Goal: Information Seeking & Learning: Learn about a topic

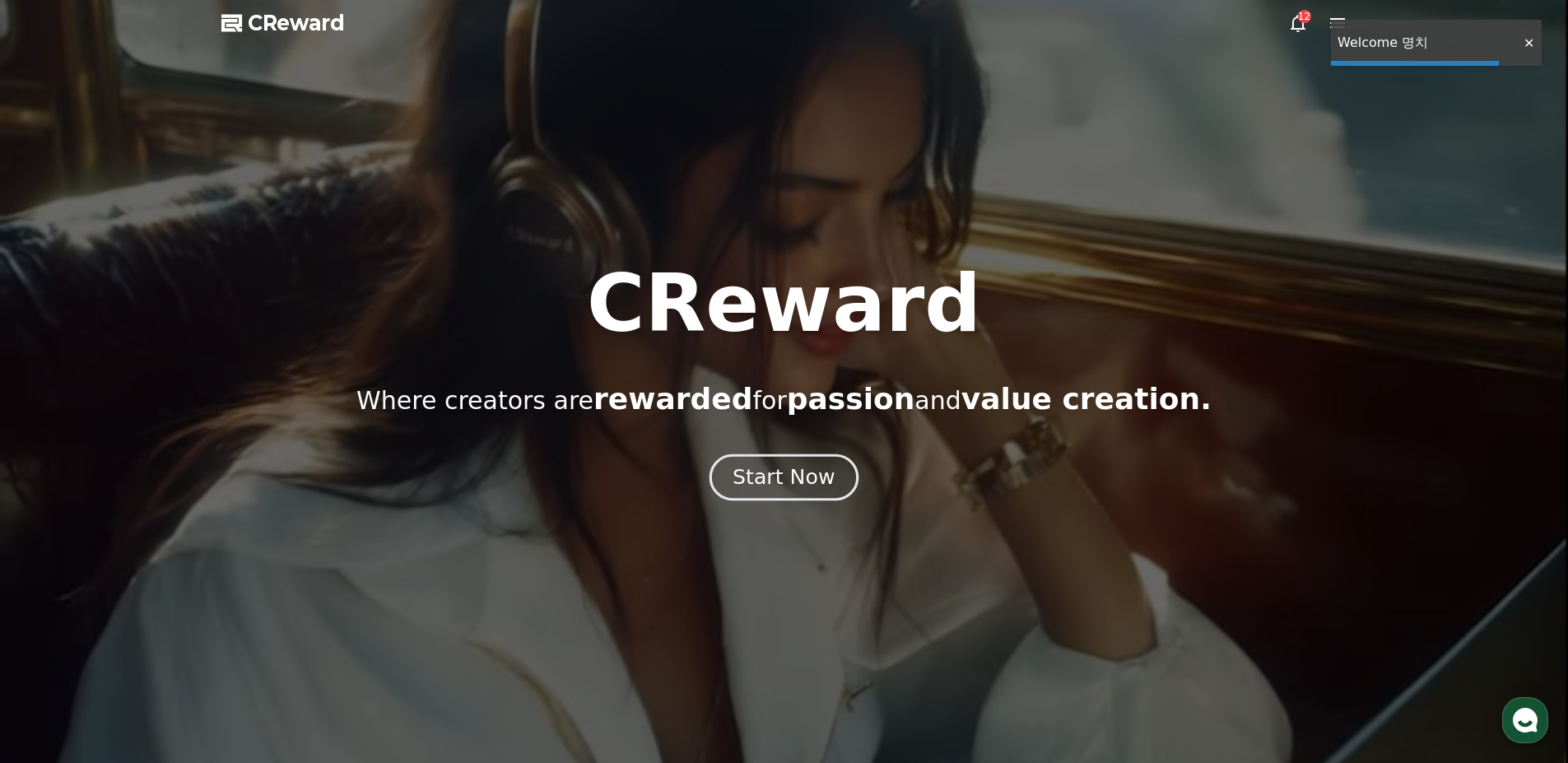
drag, startPoint x: 0, startPoint y: 0, endPoint x: 799, endPoint y: 471, distance: 927.5
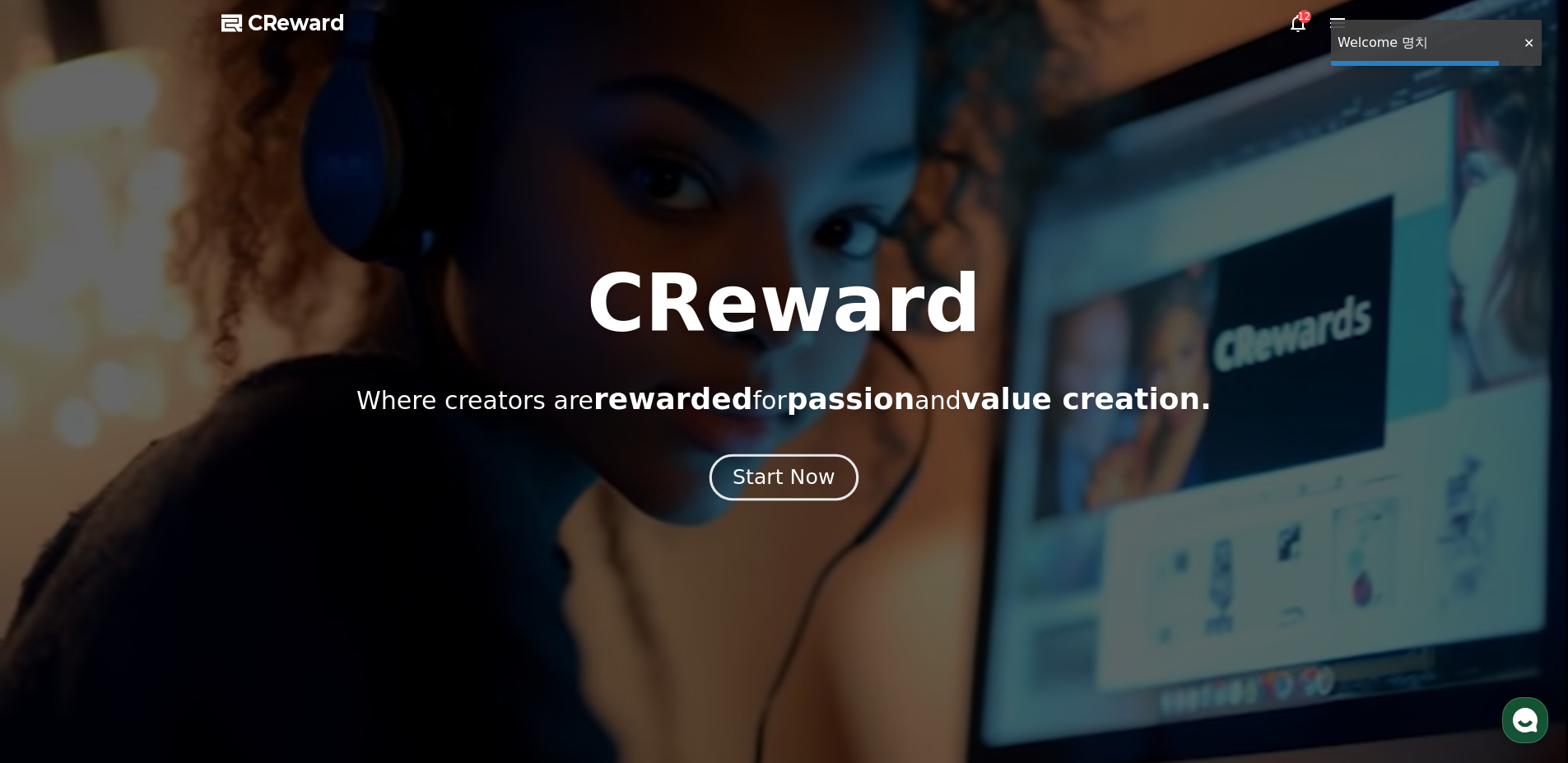
click at [799, 471] on div "Start Now" at bounding box center [784, 477] width 102 height 28
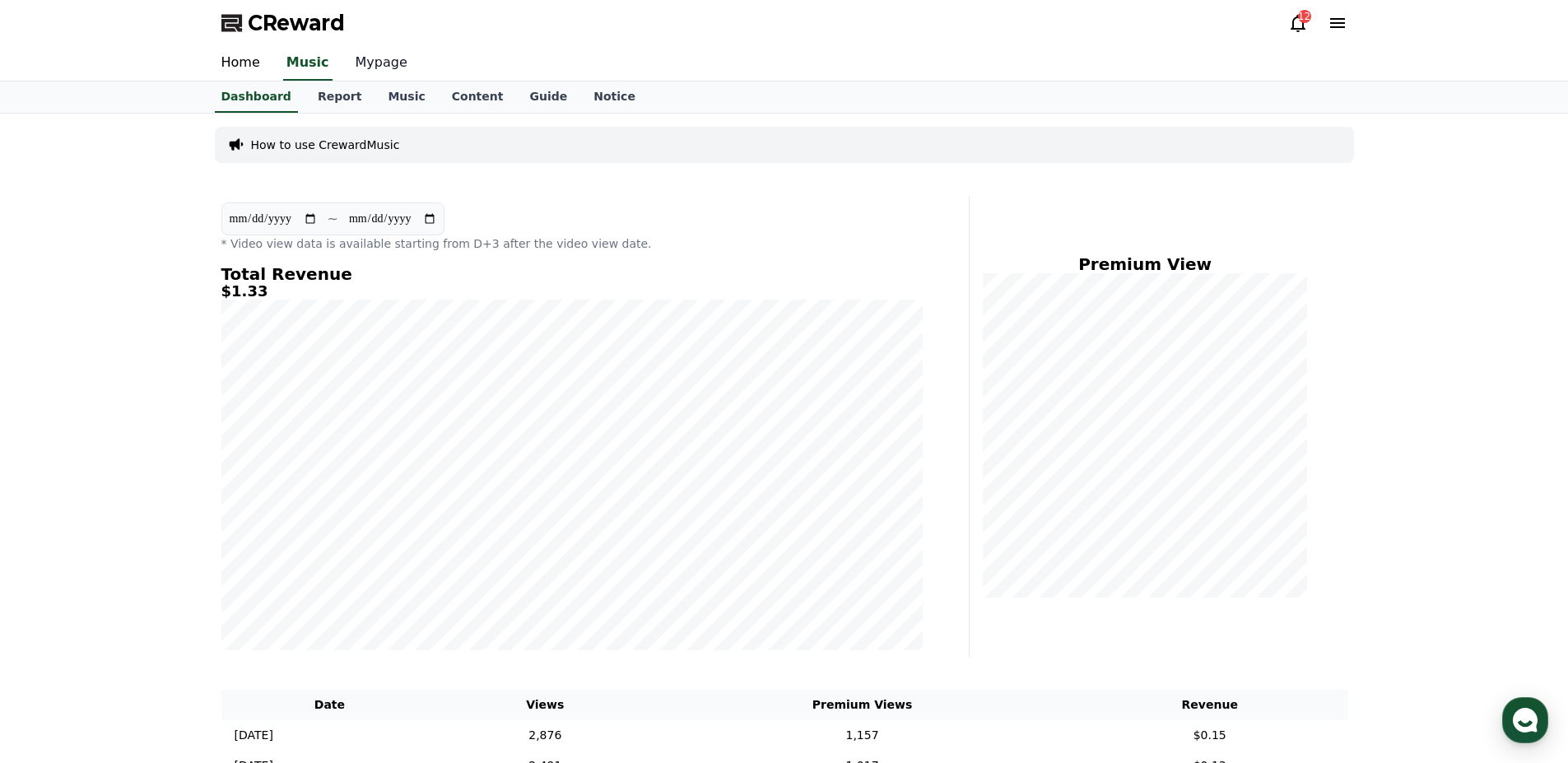
click at [357, 59] on link "Mypage" at bounding box center [382, 63] width 78 height 35
select select "**********"
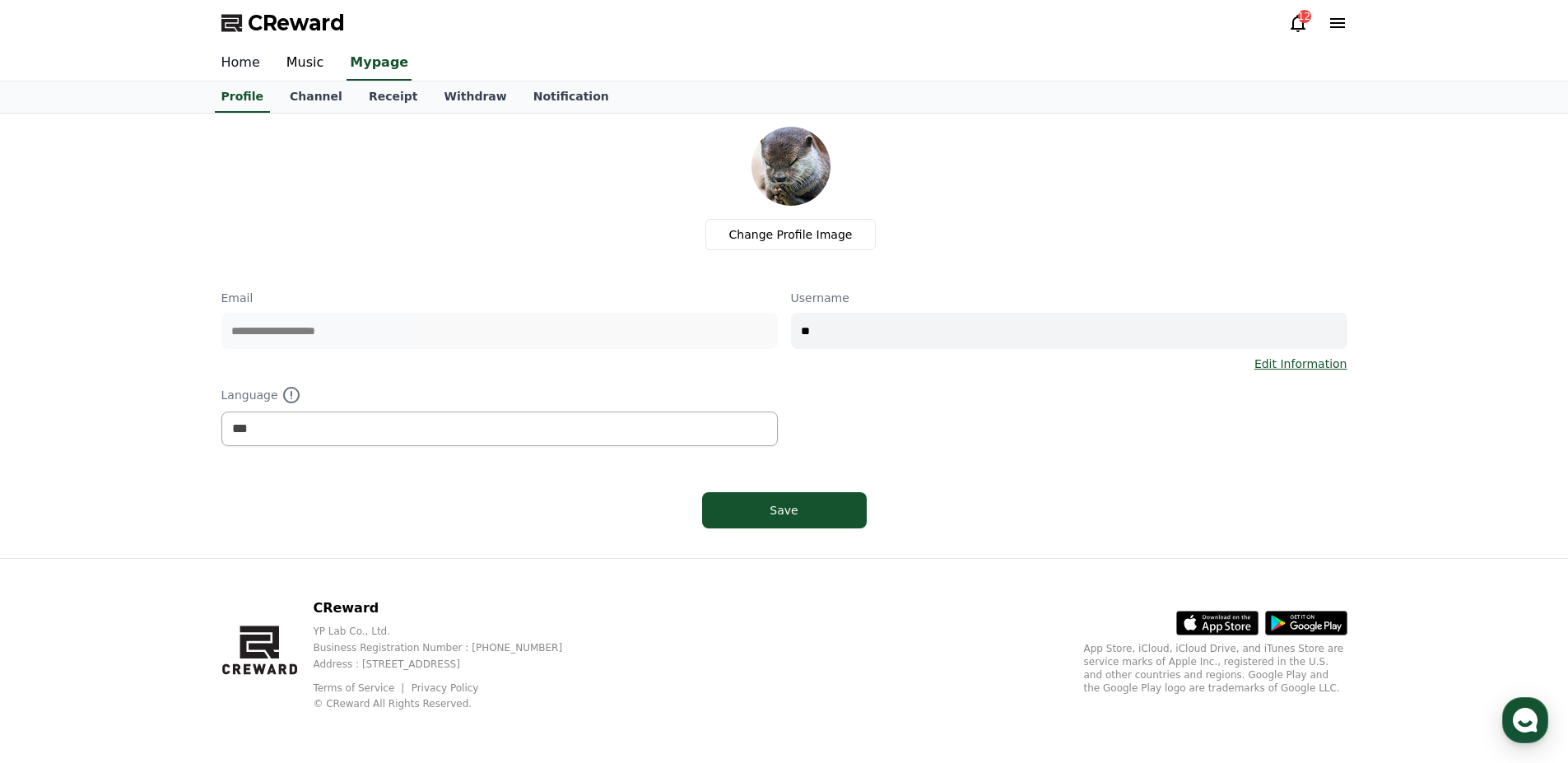
click at [253, 69] on link "Home" at bounding box center [241, 63] width 65 height 35
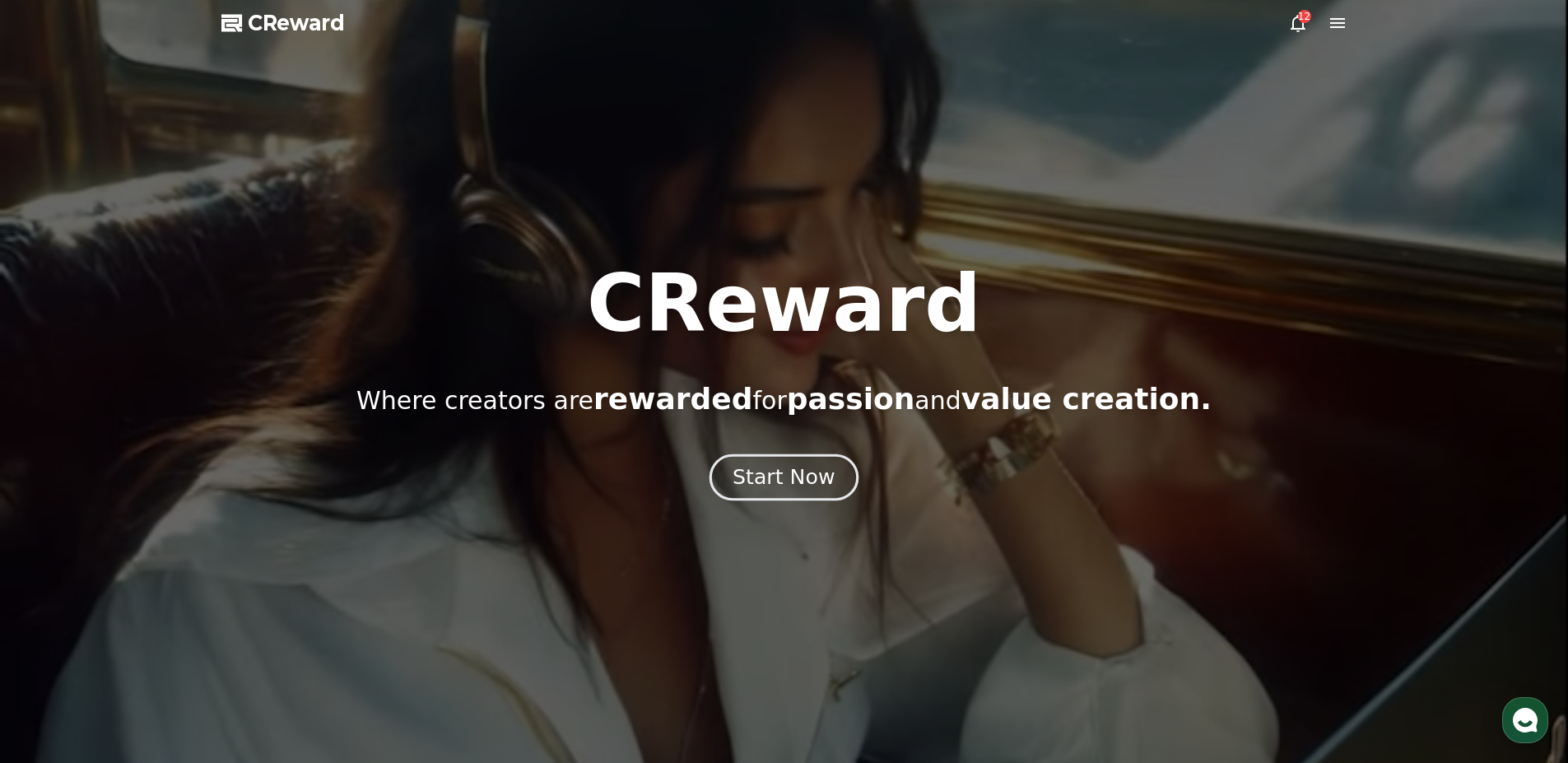
click at [809, 479] on div "Start Now" at bounding box center [784, 477] width 102 height 28
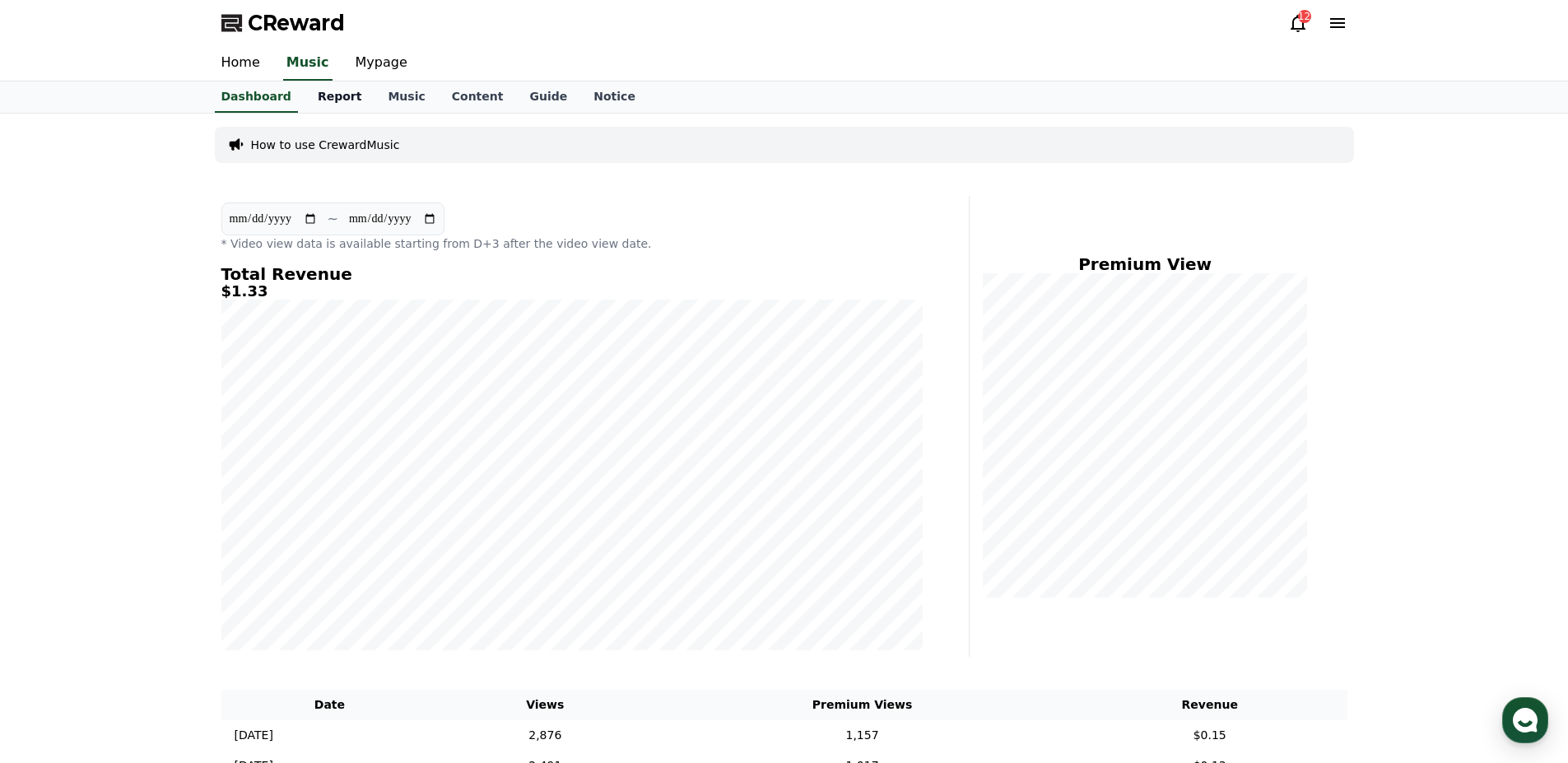
click at [332, 100] on link "Report" at bounding box center [340, 96] width 70 height 31
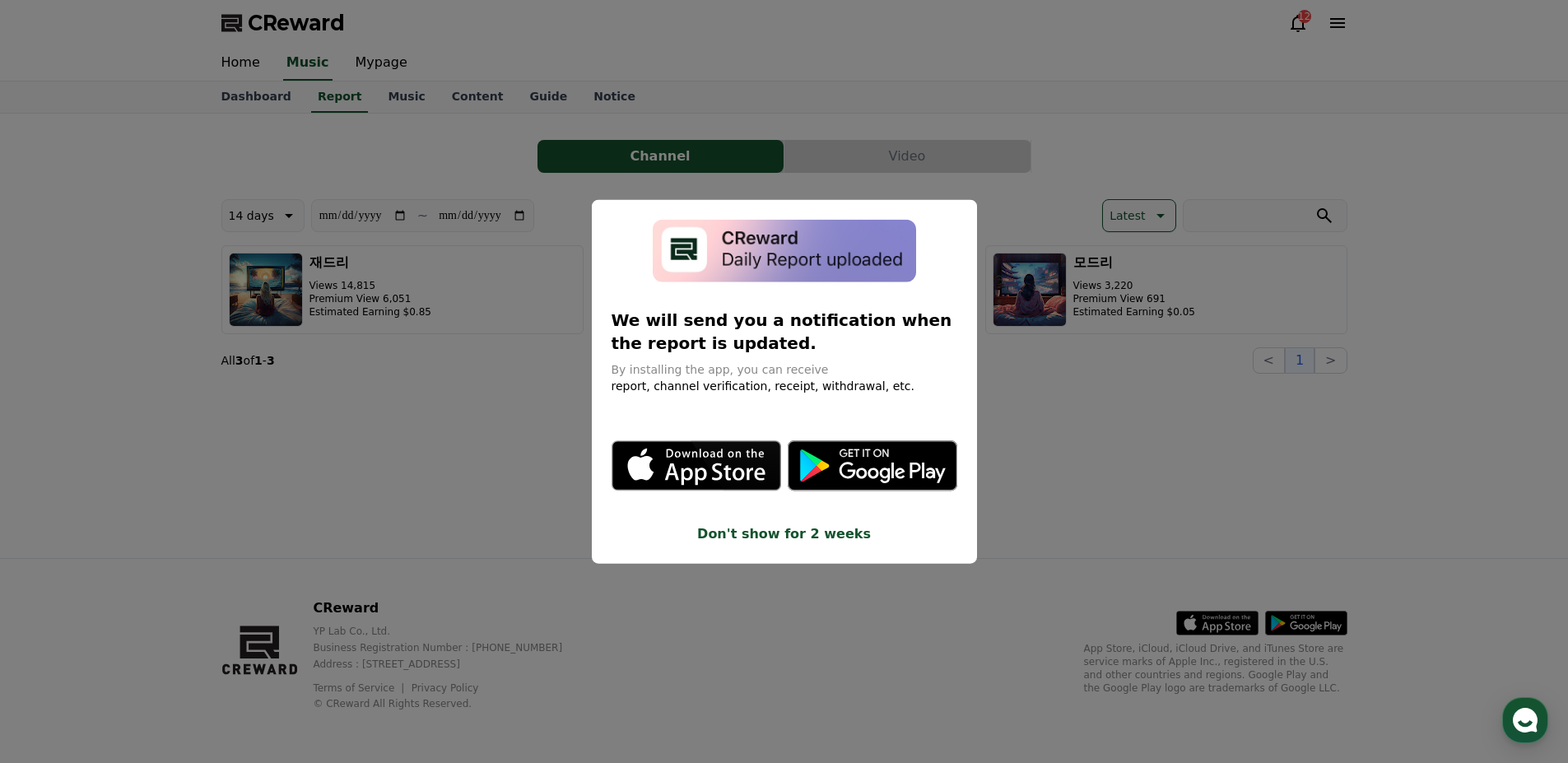
click at [1068, 431] on button "close modal" at bounding box center [784, 382] width 1568 height 763
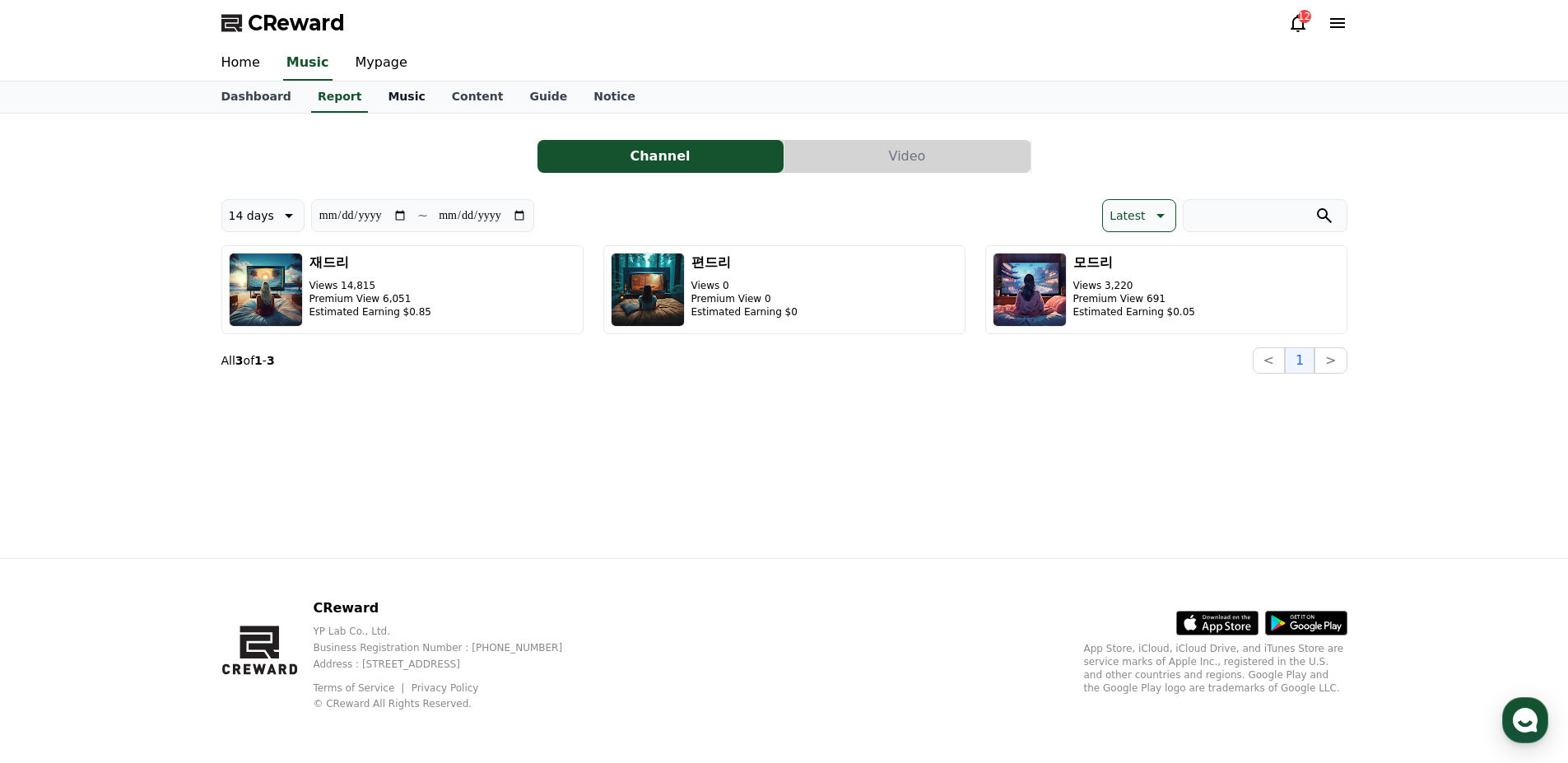
click at [378, 103] on link "Music" at bounding box center [406, 96] width 63 height 31
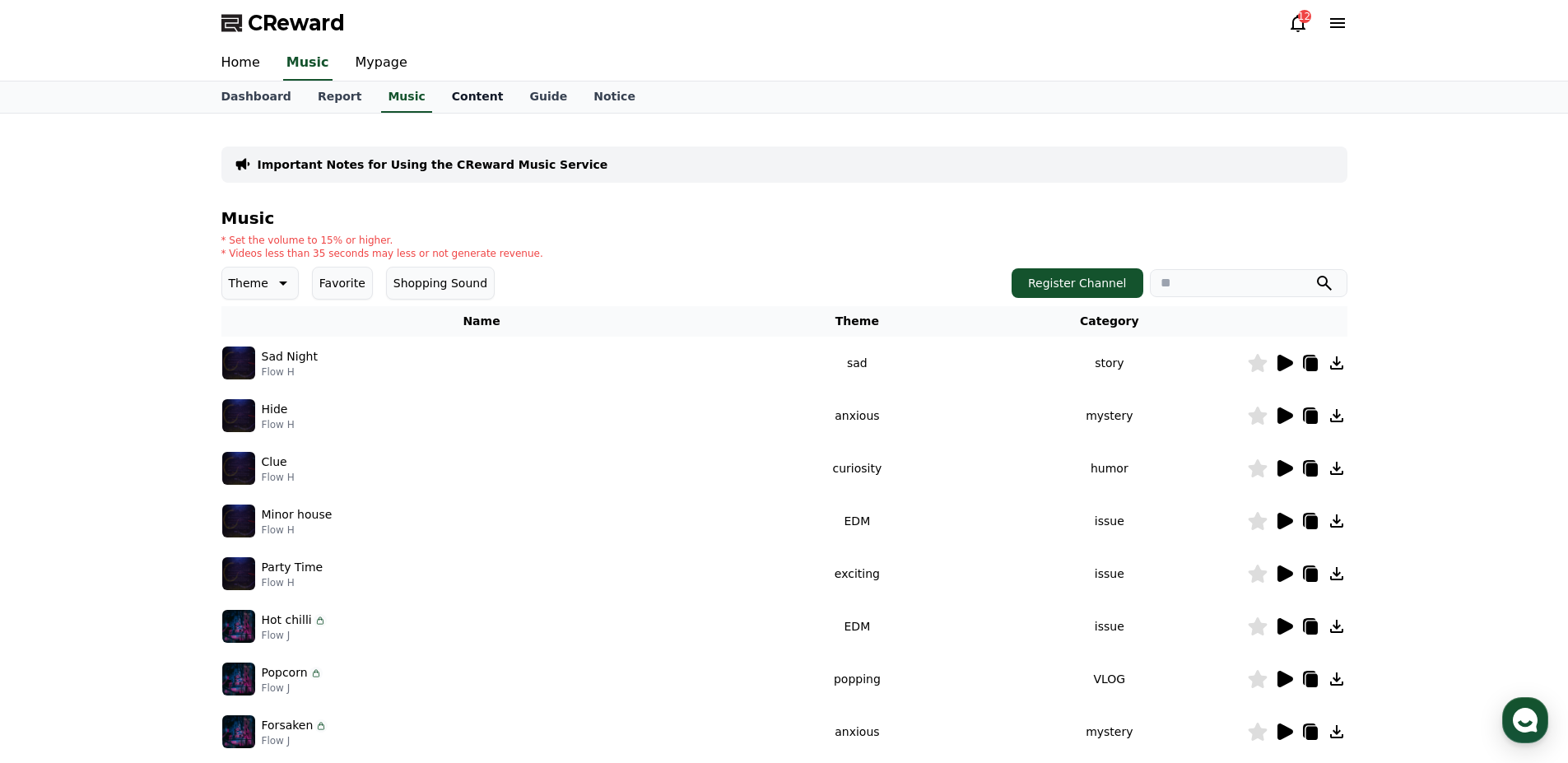
click at [439, 103] on link "Content" at bounding box center [478, 96] width 78 height 31
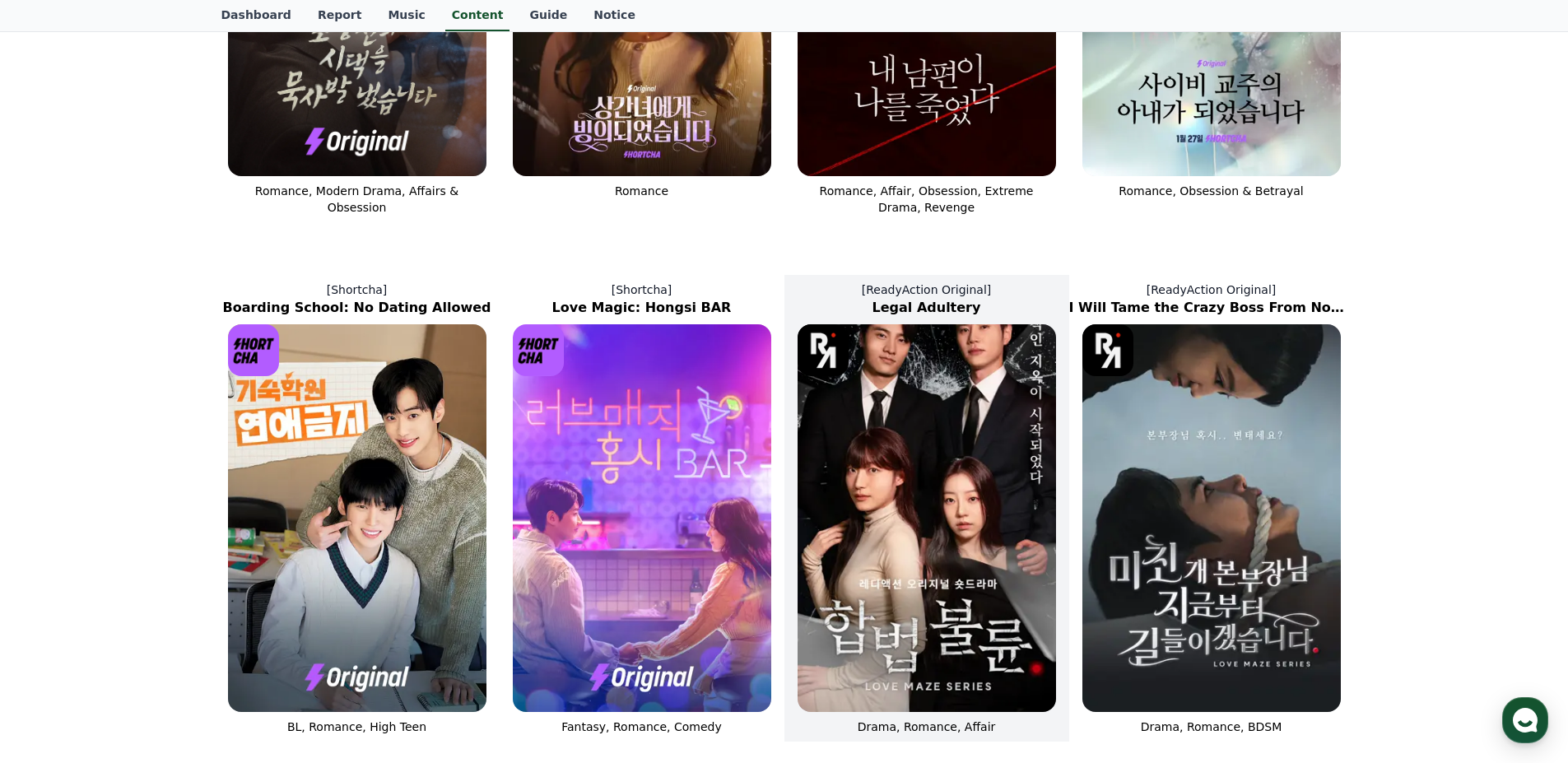
scroll to position [329, 0]
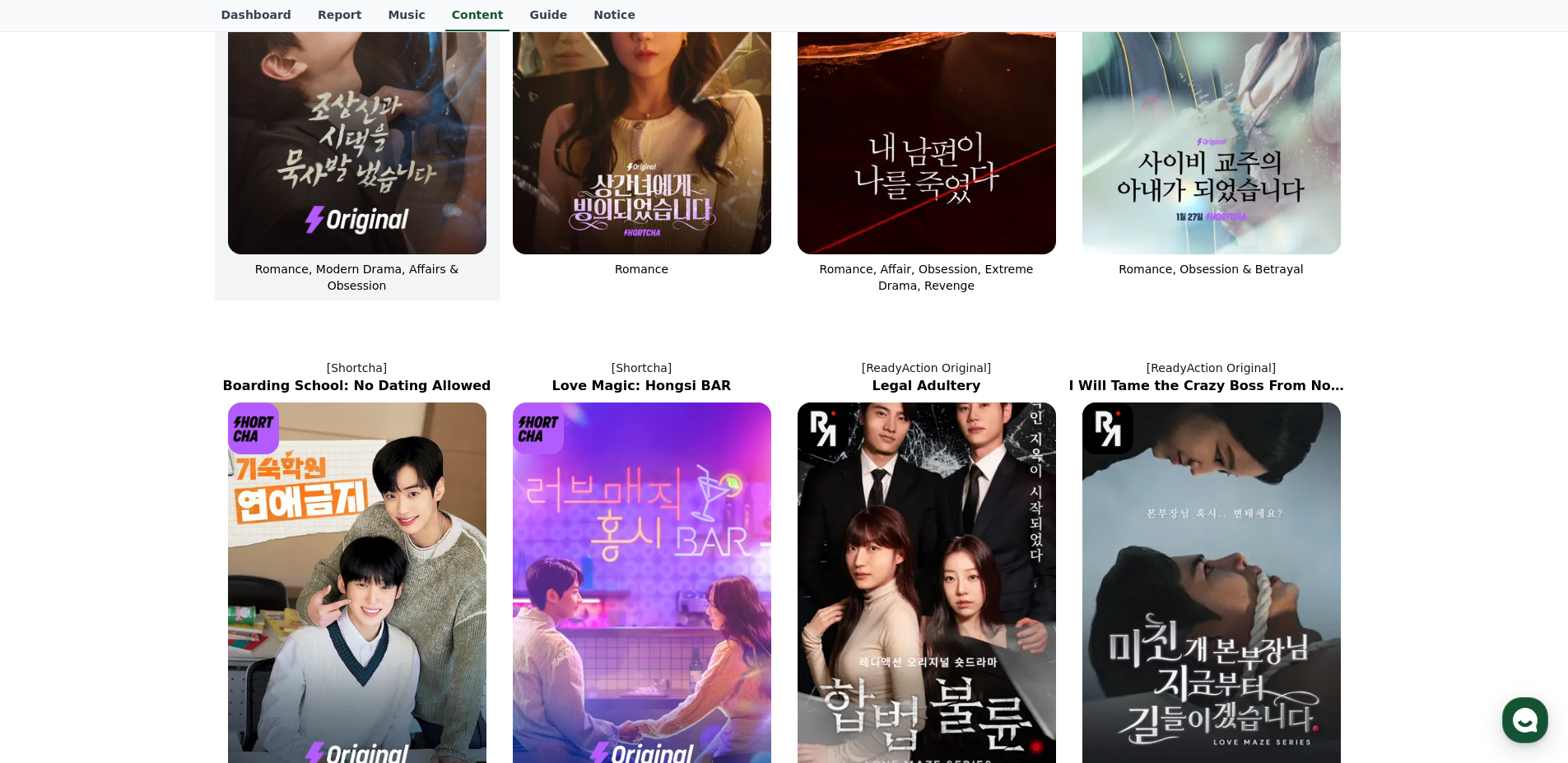
click at [396, 170] on img at bounding box center [357, 60] width 259 height 388
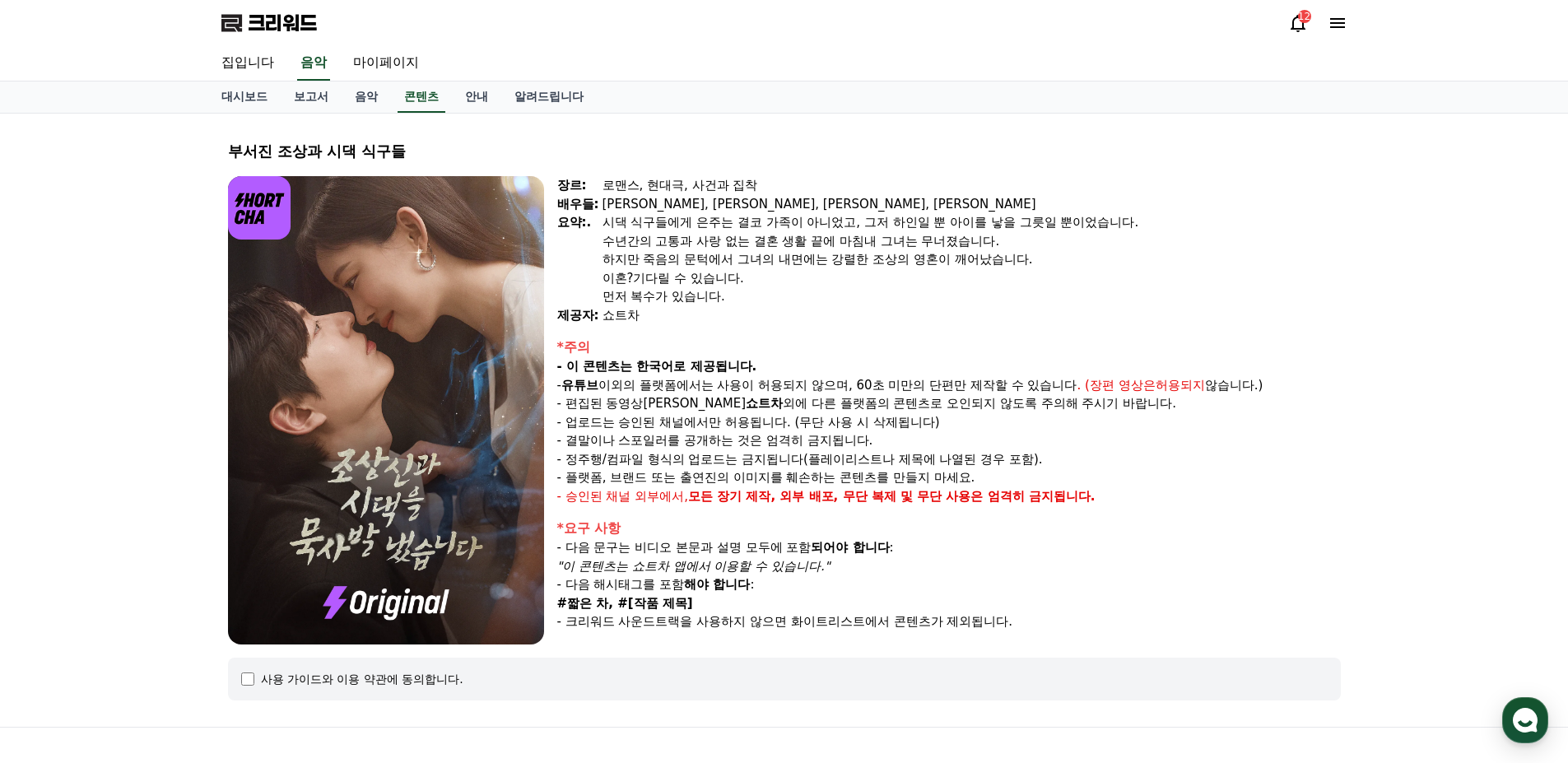
click at [947, 329] on div "장르: 로맨스, 현대극, 사건과 집착 배우들: [PERSON_NAME], [PERSON_NAME], [PERSON_NAME], [PERSON_…" at bounding box center [948, 410] width 784 height 468
click at [531, 97] on font "알려드립니다" at bounding box center [549, 96] width 70 height 13
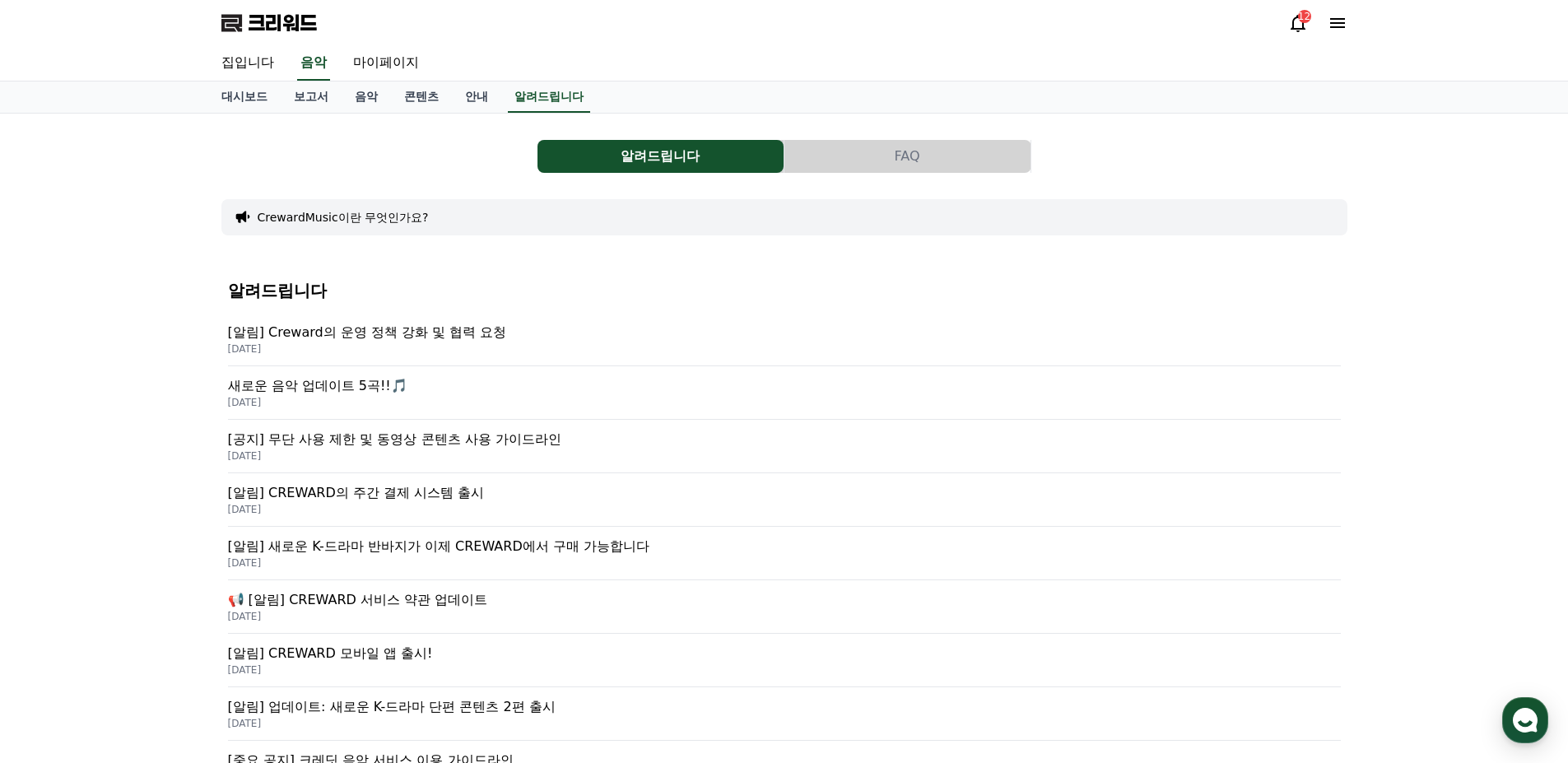
click at [465, 335] on font "[알림] Creward의 운영 정책 강화 및 협력 요청" at bounding box center [367, 332] width 279 height 16
